Goal: Information Seeking & Learning: Check status

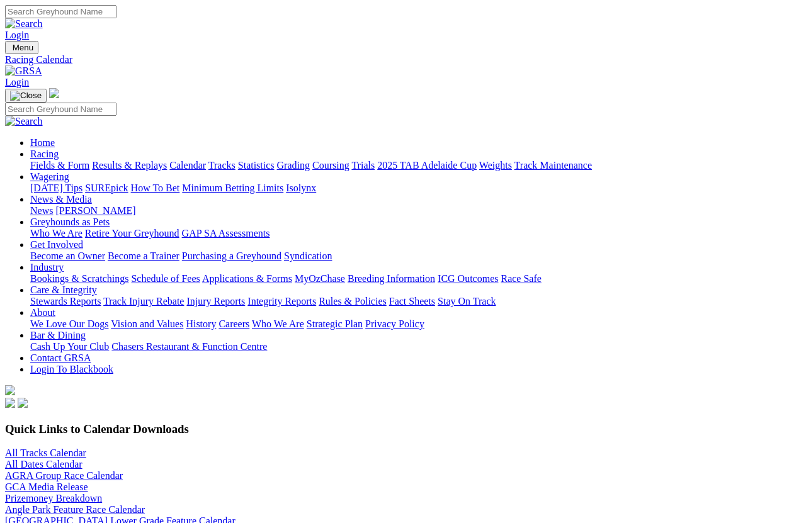
click at [59, 149] on link "Racing" at bounding box center [44, 154] width 28 height 11
click at [162, 160] on link "Results & Replays" at bounding box center [129, 165] width 75 height 11
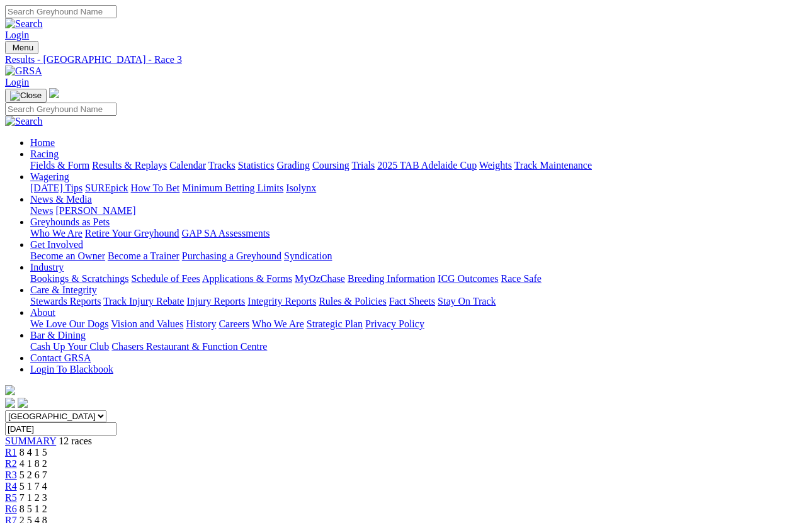
scroll to position [9, 0]
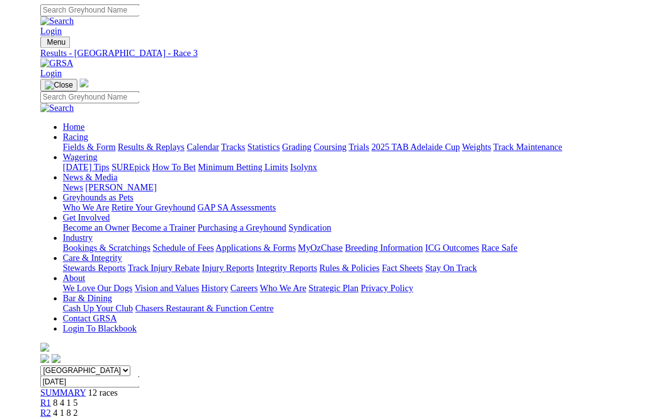
scroll to position [35, 0]
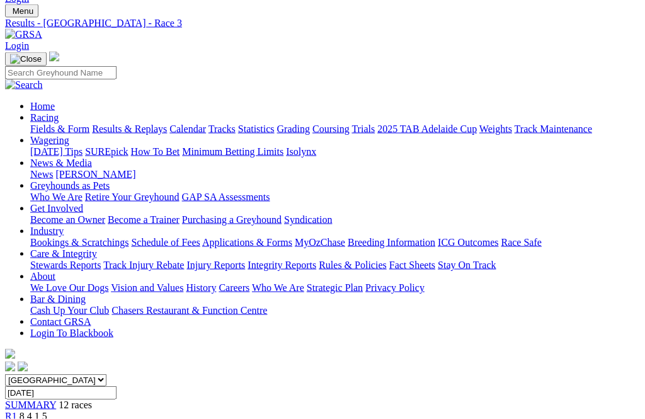
scroll to position [0, 28]
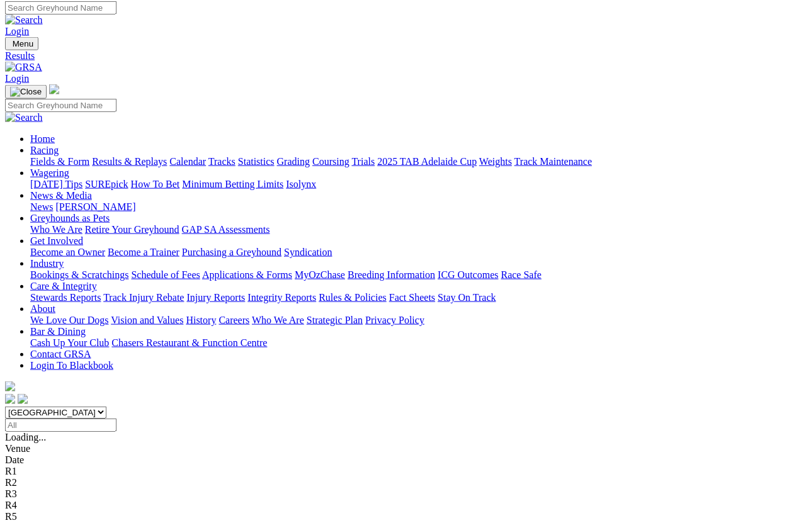
scroll to position [3, 0]
click at [206, 157] on link "Calendar" at bounding box center [187, 162] width 37 height 11
